Goal: Task Accomplishment & Management: Complete application form

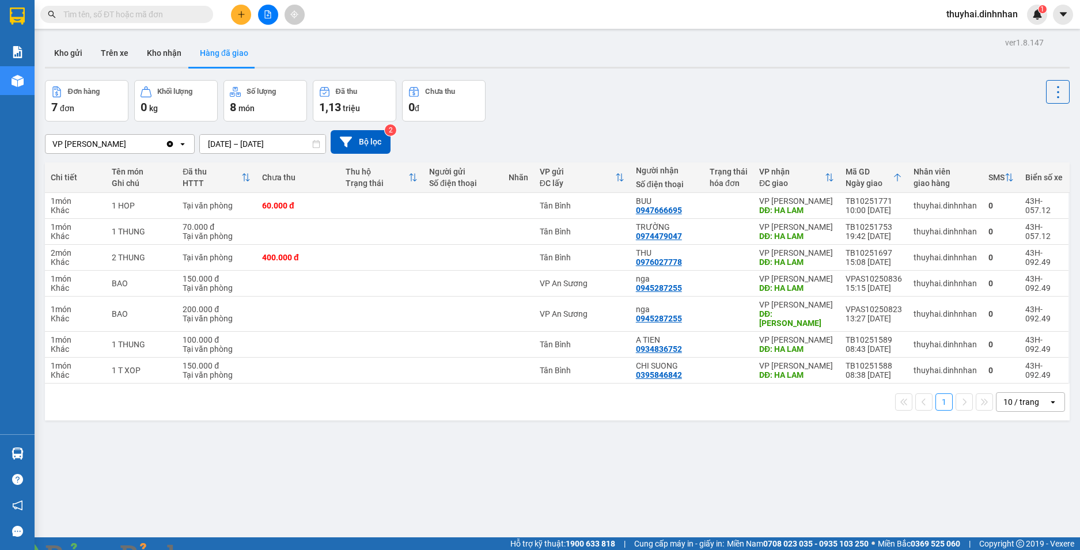
click at [132, 13] on input "text" at bounding box center [131, 14] width 136 height 13
click at [164, 49] on button "Kho nhận" at bounding box center [164, 53] width 53 height 28
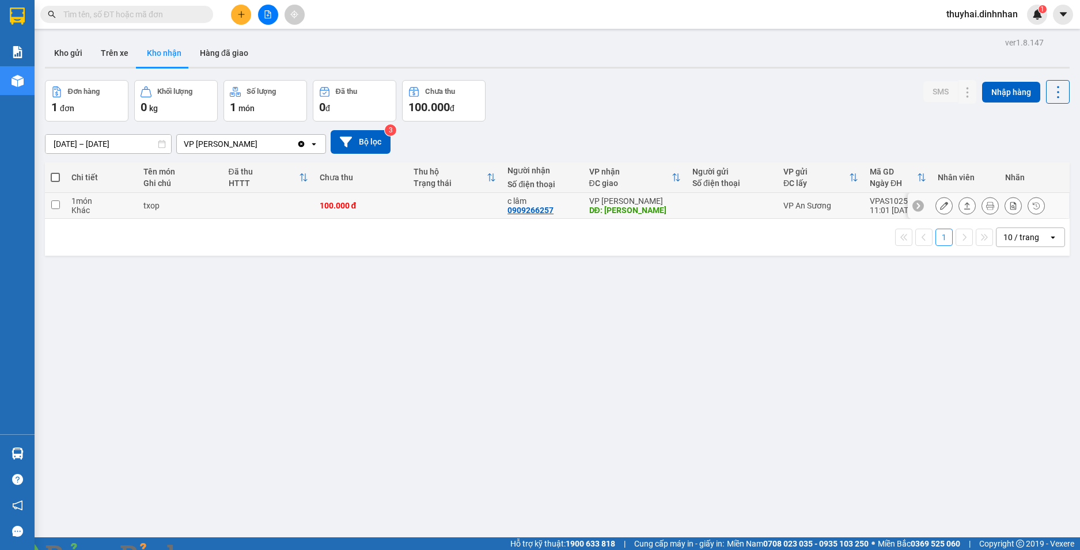
click at [282, 202] on td at bounding box center [268, 206] width 91 height 26
checkbox input "true"
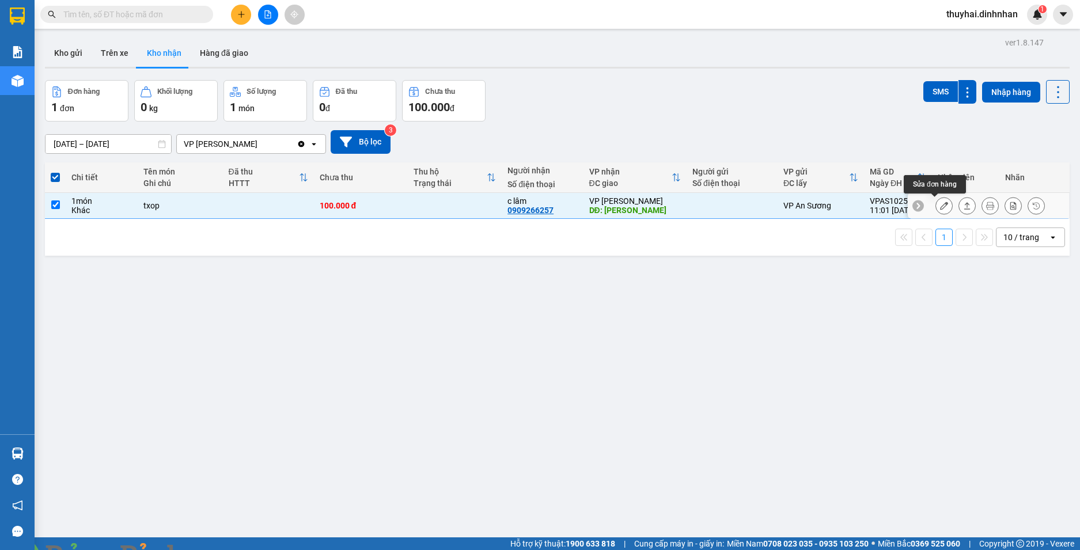
click at [940, 204] on icon at bounding box center [944, 206] width 8 height 8
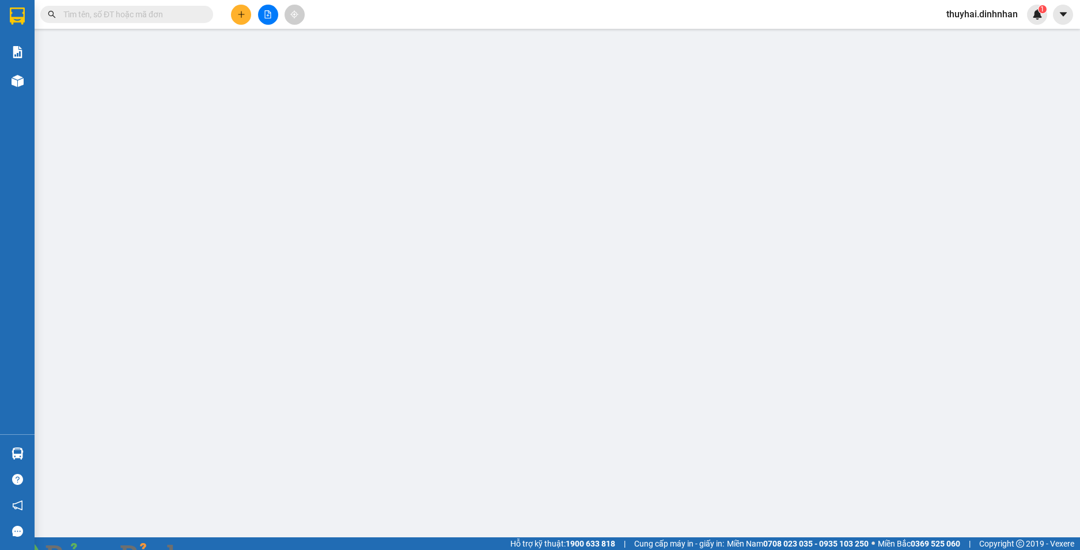
type input "0909266257"
type input "c lâm"
type input "[PERSON_NAME]"
type input "100.000"
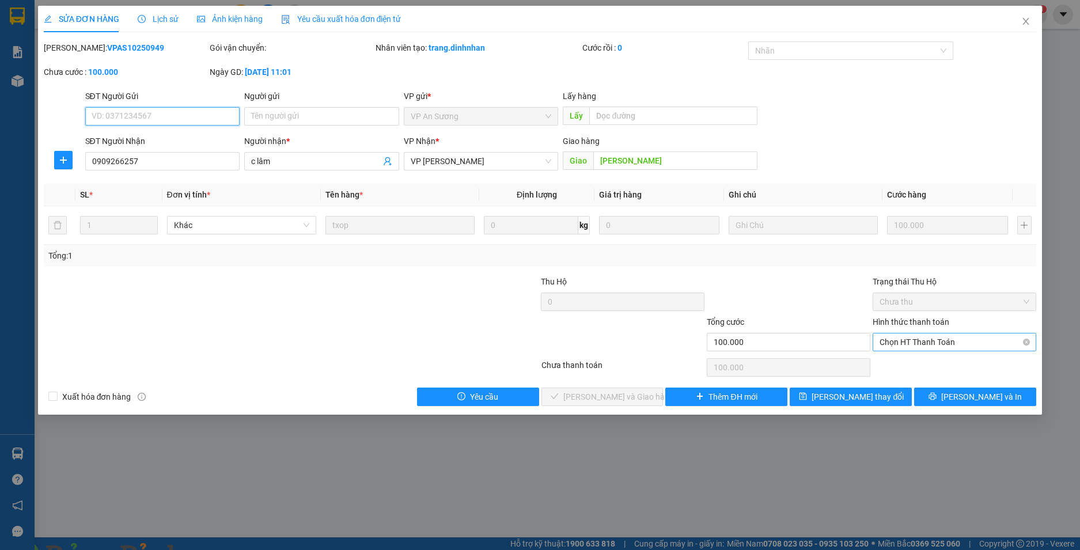
click at [1032, 344] on div "Chọn HT Thanh Toán" at bounding box center [955, 342] width 164 height 18
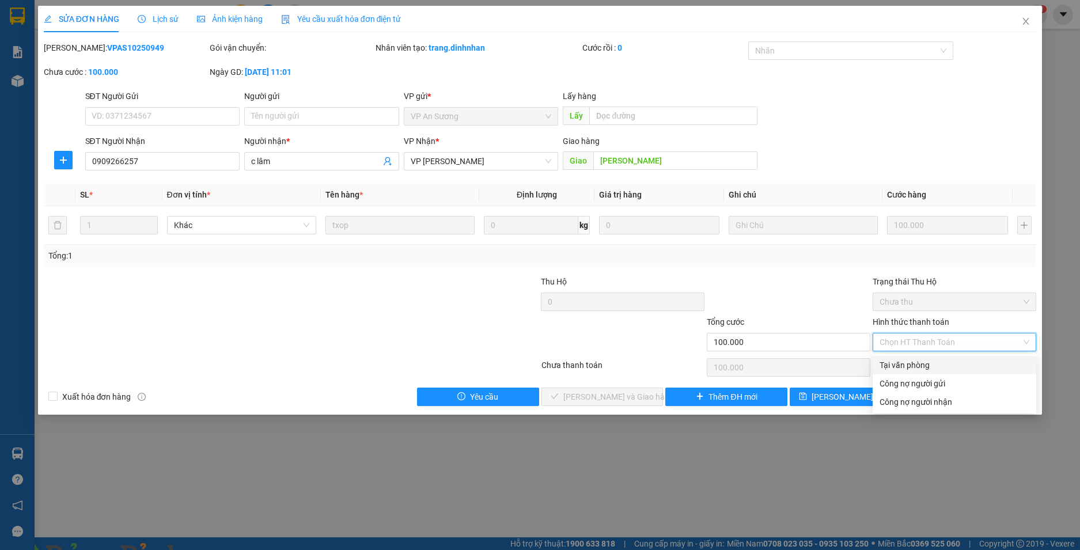
click at [967, 373] on div "Tại văn phòng" at bounding box center [955, 365] width 164 height 18
type input "0"
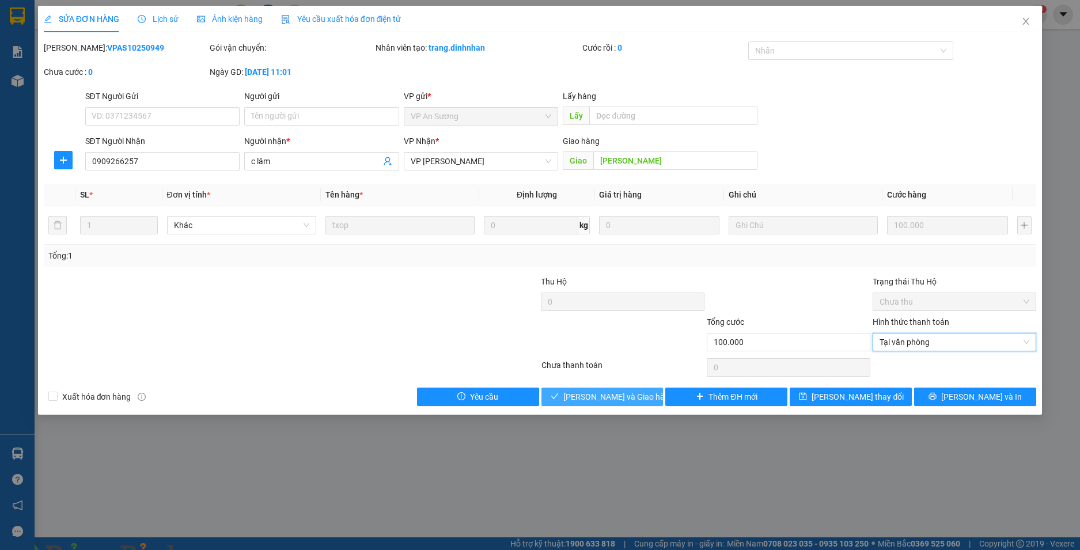
click at [627, 398] on span "[PERSON_NAME] và Giao hàng" at bounding box center [618, 397] width 111 height 13
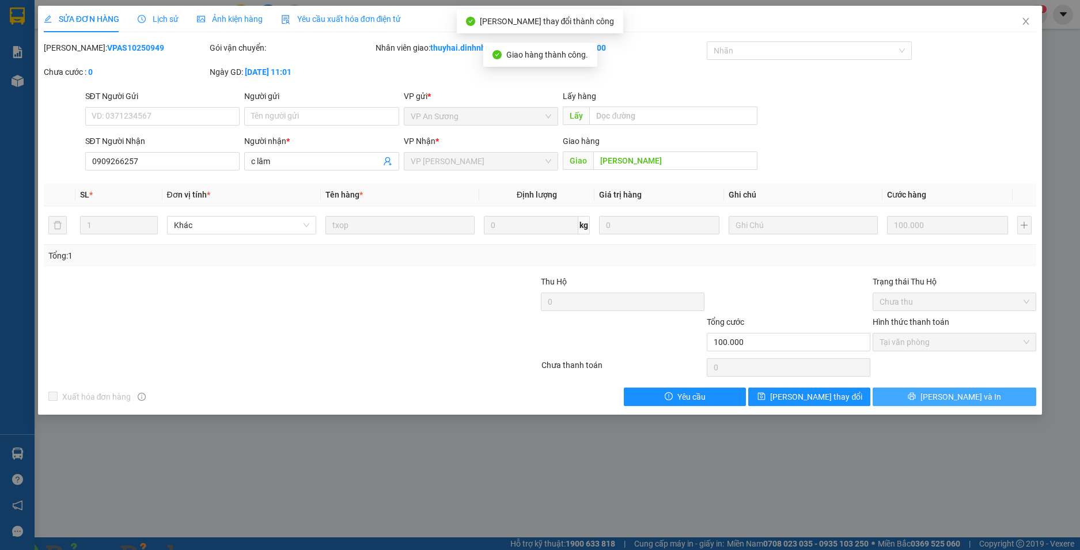
click at [941, 396] on button "[PERSON_NAME] và In" at bounding box center [955, 397] width 164 height 18
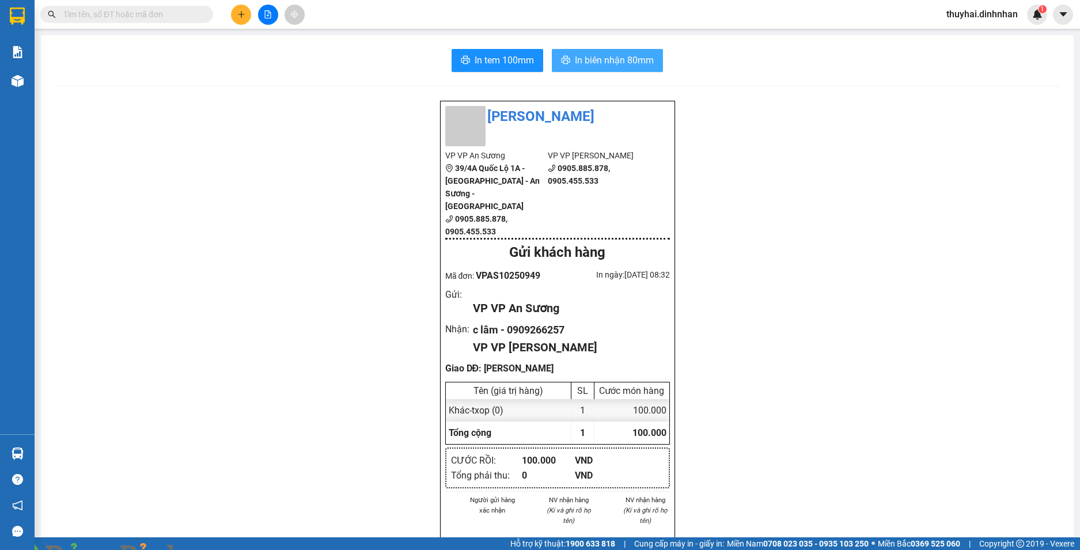
click at [580, 59] on span "In biên nhận 80mm" at bounding box center [614, 60] width 79 height 14
click at [212, 550] on span at bounding box center [198, 557] width 28 height 12
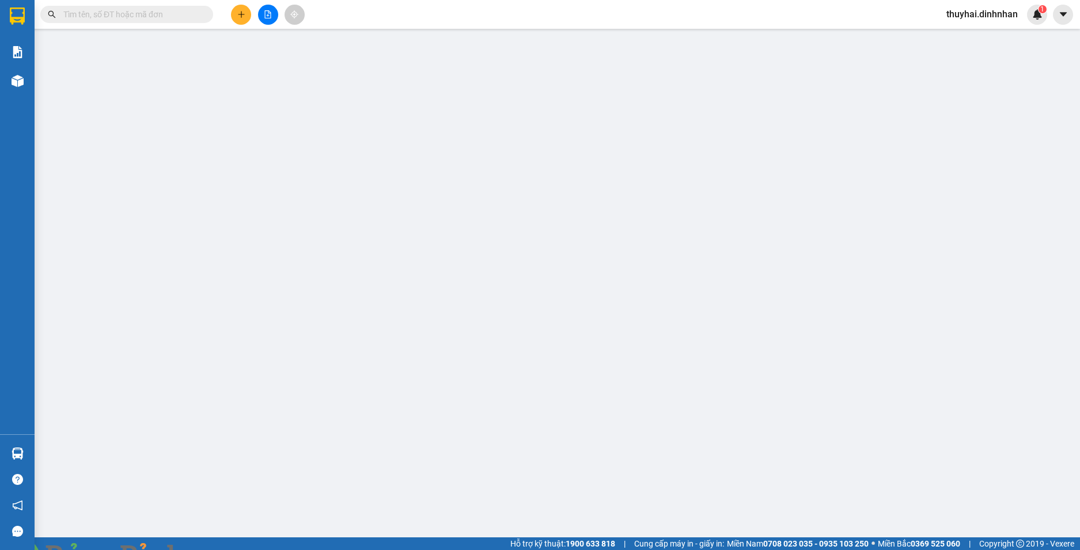
type input "0909266257"
type input "c lâm"
type input "[PERSON_NAME]"
type input "100.000"
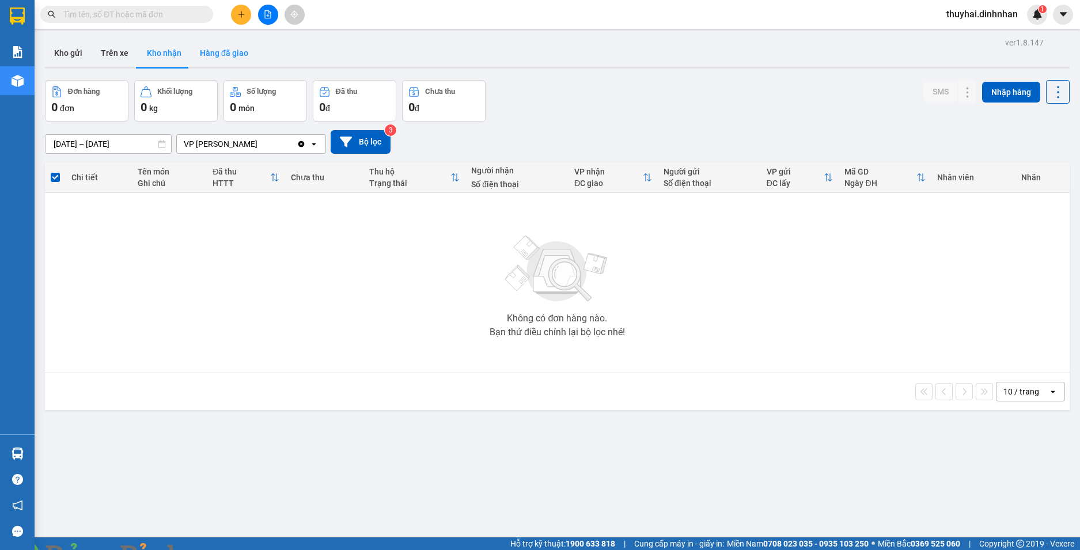
click at [221, 55] on button "Hàng đã giao" at bounding box center [224, 53] width 67 height 28
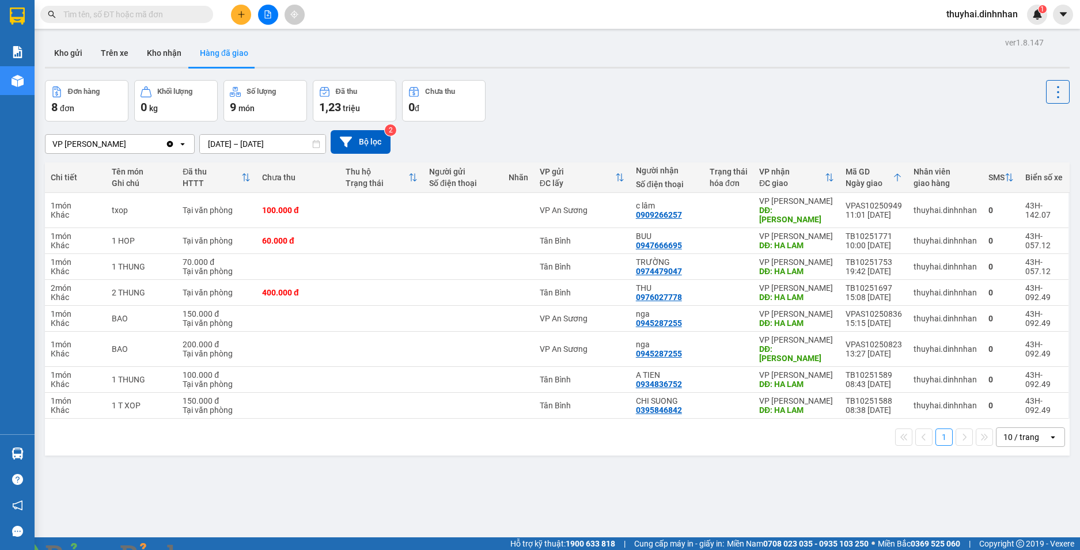
click at [130, 14] on input "text" at bounding box center [131, 14] width 136 height 13
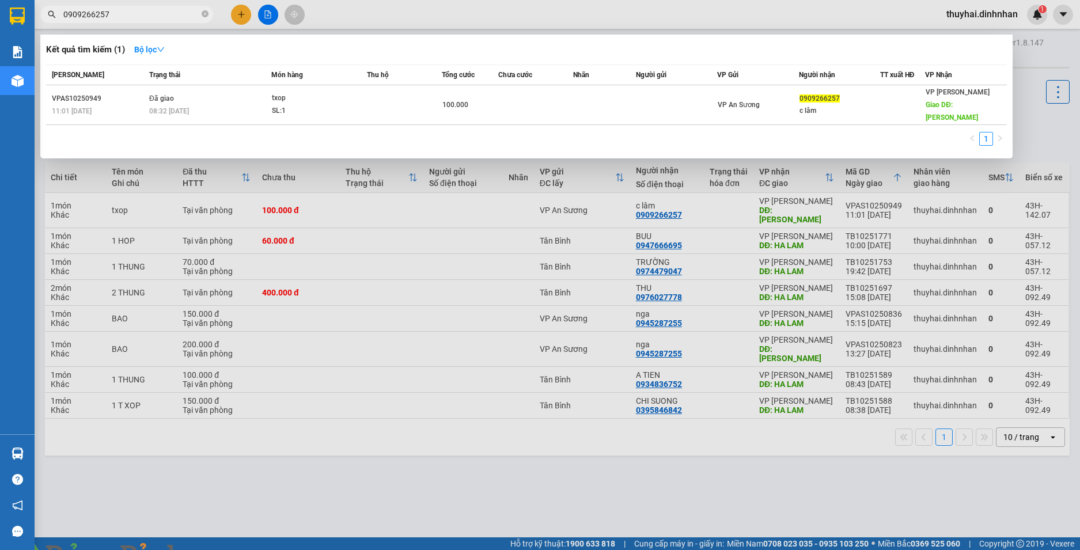
type input "0909266257"
click at [212, 550] on img at bounding box center [208, 557] width 7 height 7
click at [448, 508] on div at bounding box center [540, 275] width 1080 height 550
